Goal: Task Accomplishment & Management: Use online tool/utility

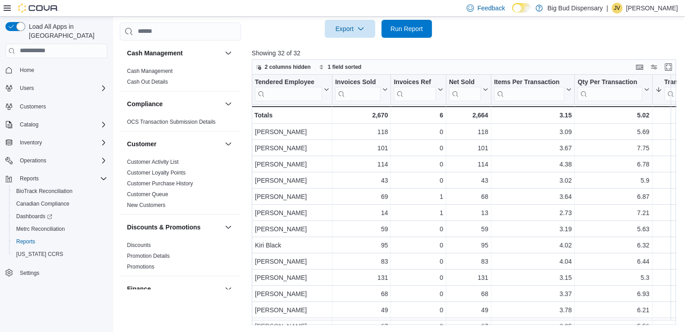
scroll to position [631, 0]
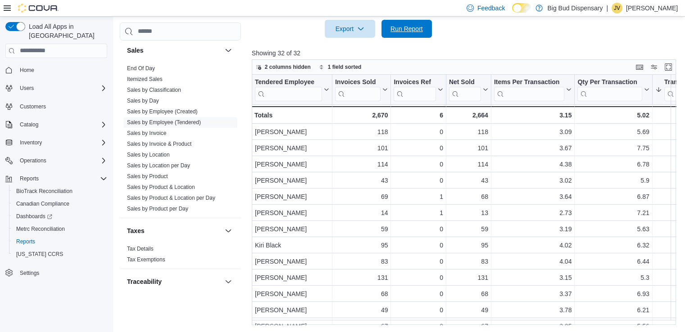
drag, startPoint x: 401, startPoint y: 31, endPoint x: 388, endPoint y: 60, distance: 32.1
click at [401, 31] on span "Run Report" at bounding box center [407, 28] width 32 height 9
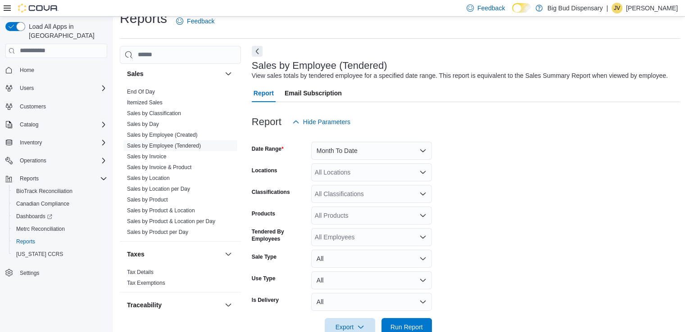
scroll to position [0, 0]
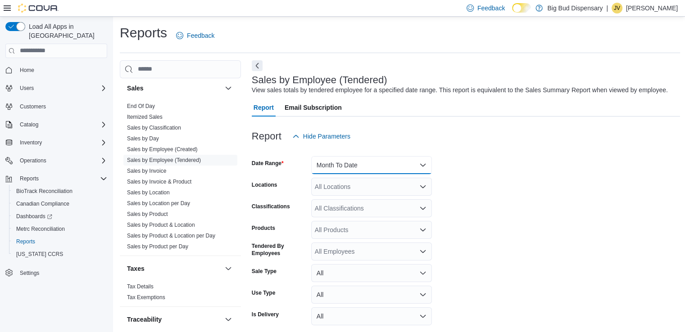
click at [406, 163] on button "Month To Date" at bounding box center [371, 165] width 121 height 18
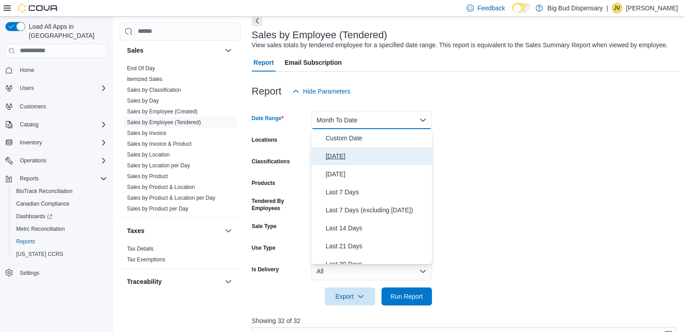
click at [339, 154] on span "[DATE]" at bounding box center [377, 156] width 103 height 11
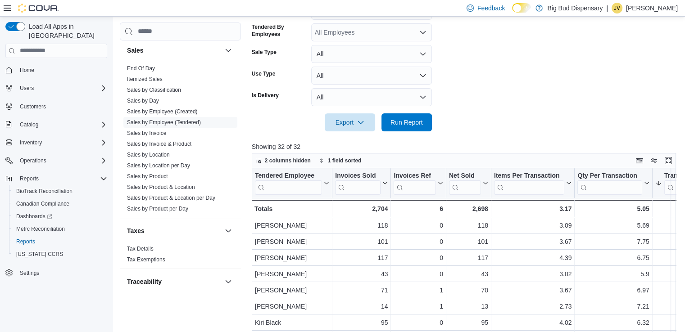
scroll to position [225, 0]
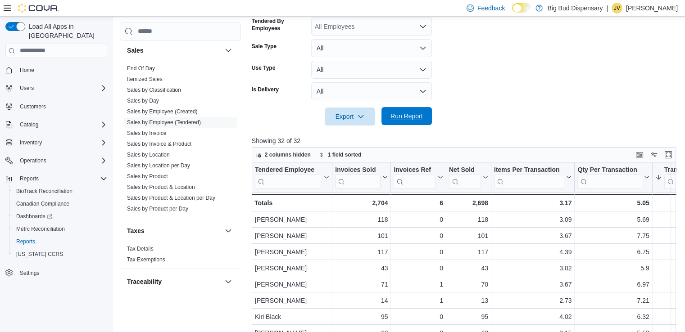
click at [402, 112] on span "Run Report" at bounding box center [407, 116] width 40 height 18
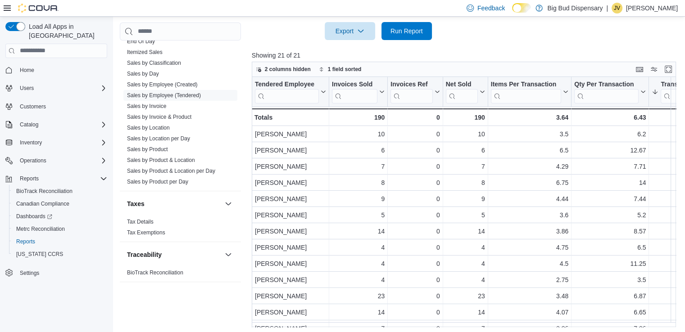
scroll to position [313, 0]
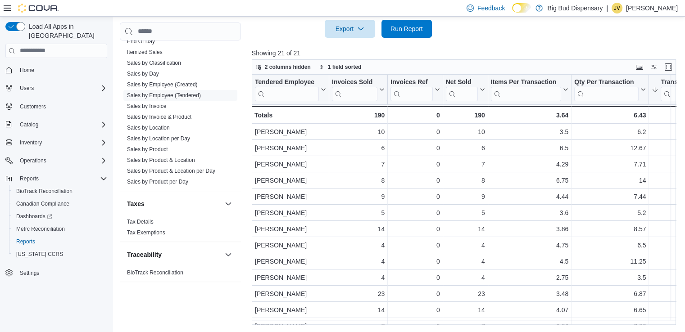
click at [460, 330] on div "Reports Feedback Cash Management Cash Management Cash Out Details Compliance OC…" at bounding box center [400, 18] width 575 height 629
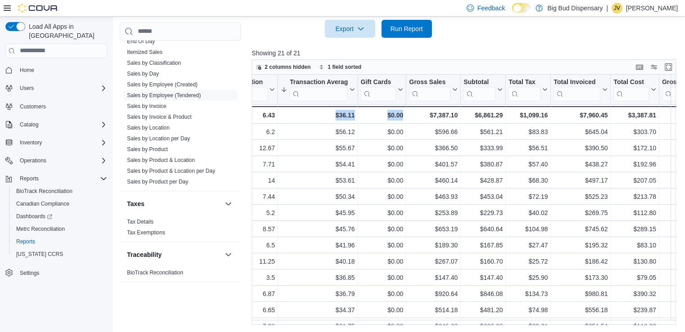
drag, startPoint x: 404, startPoint y: 328, endPoint x: 334, endPoint y: 325, distance: 70.3
click at [334, 325] on div "Reports Feedback Cash Management Cash Management Cash Out Details Compliance OC…" at bounding box center [400, 18] width 575 height 629
click at [515, 327] on div "Reports Feedback Cash Management Cash Management Cash Out Details Compliance OC…" at bounding box center [400, 18] width 575 height 629
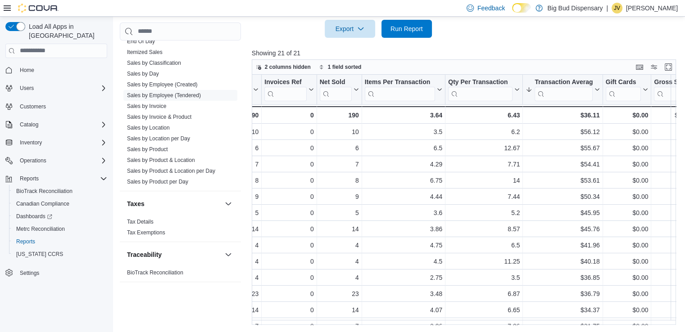
scroll to position [0, 131]
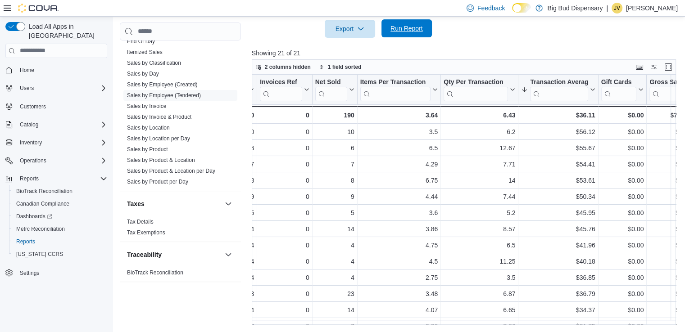
click at [405, 30] on span "Run Report" at bounding box center [407, 28] width 32 height 9
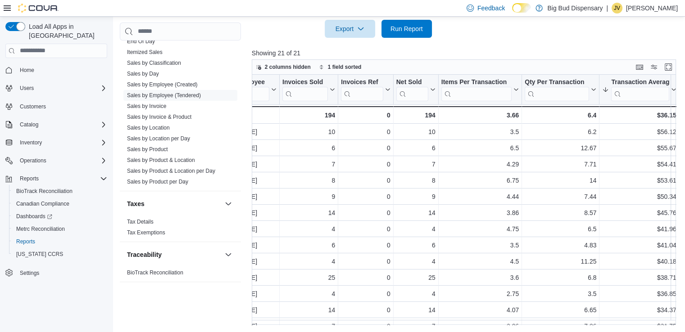
scroll to position [0, 0]
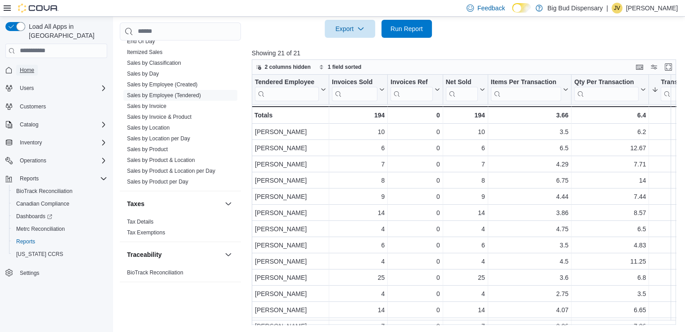
click at [20, 67] on span "Home" at bounding box center [27, 70] width 14 height 7
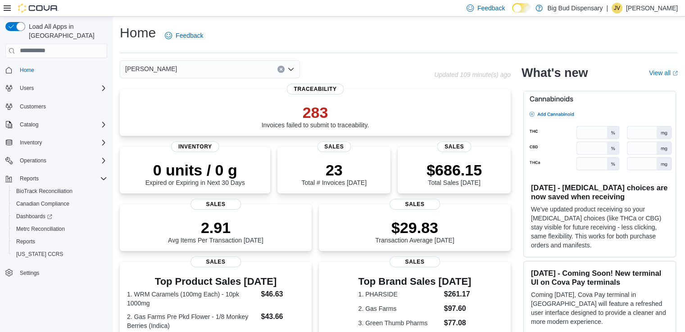
click at [280, 70] on icon "Clear input" at bounding box center [281, 69] width 2 height 2
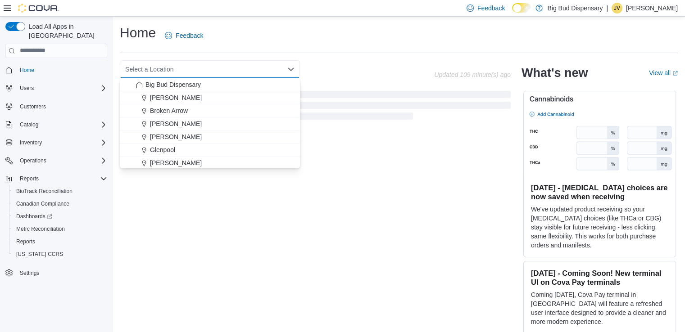
click at [357, 53] on div "Home Feedback Select a Location Combo box. Selected. Combo box input. Select a …" at bounding box center [399, 181] width 573 height 329
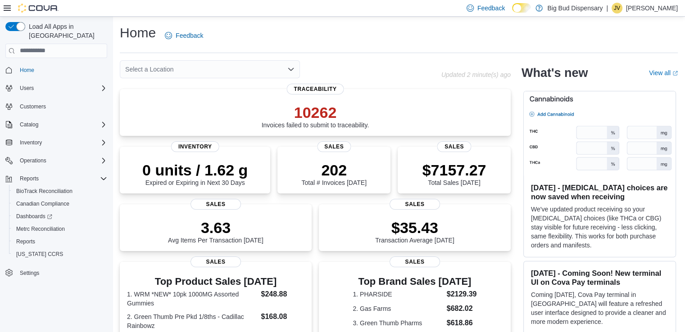
click at [290, 68] on icon "Open list of options" at bounding box center [290, 69] width 7 height 7
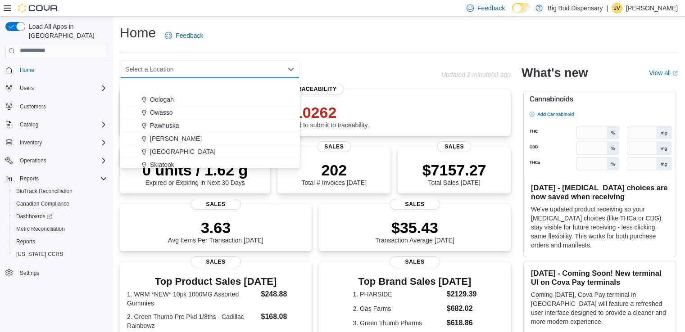
scroll to position [132, 0]
click at [166, 159] on span "[PERSON_NAME]" at bounding box center [176, 162] width 52 height 9
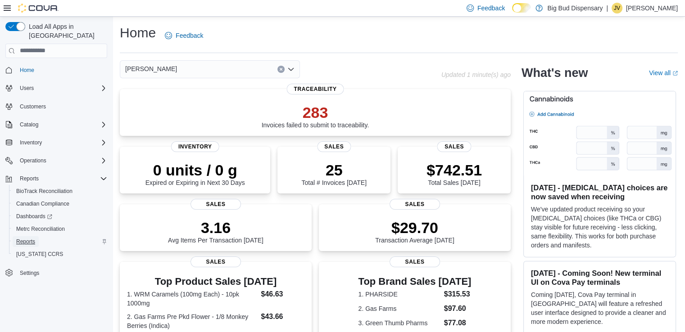
click at [30, 238] on span "Reports" at bounding box center [25, 241] width 19 height 7
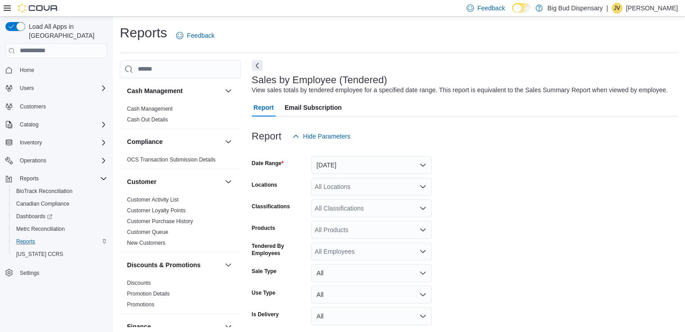
scroll to position [21, 0]
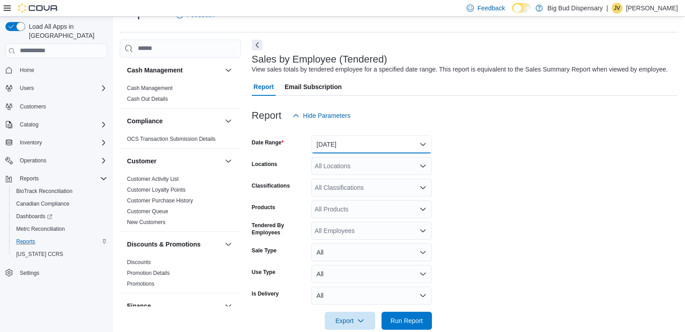
click at [390, 141] on button "[DATE]" at bounding box center [371, 145] width 121 height 18
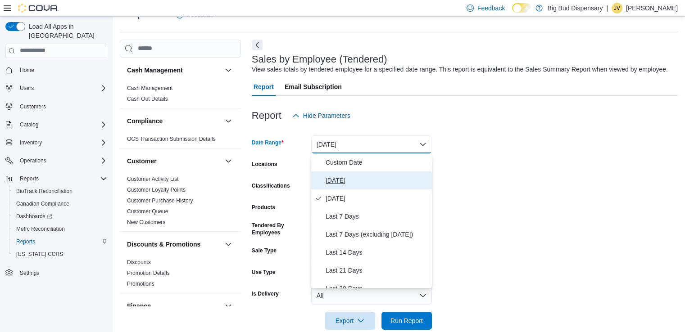
click at [333, 178] on span "[DATE]" at bounding box center [377, 180] width 103 height 11
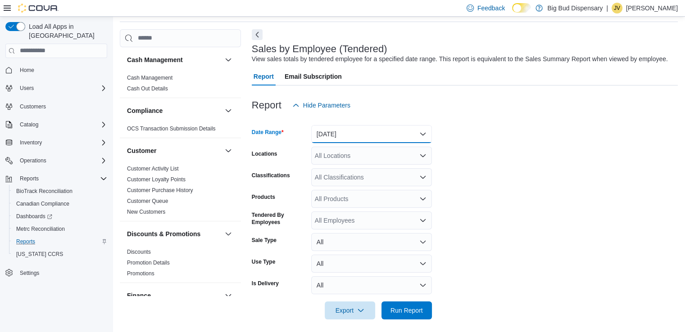
scroll to position [36, 0]
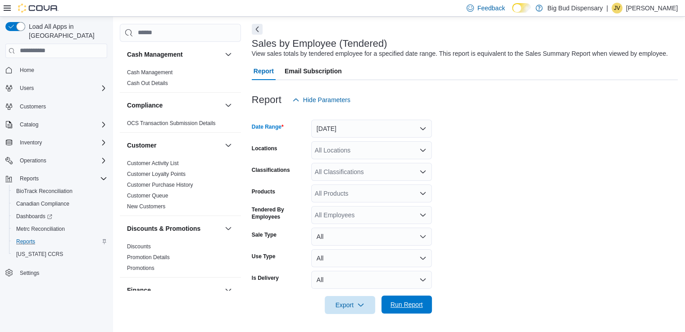
click at [410, 301] on span "Run Report" at bounding box center [407, 304] width 32 height 9
